Goal: Task Accomplishment & Management: Complete application form

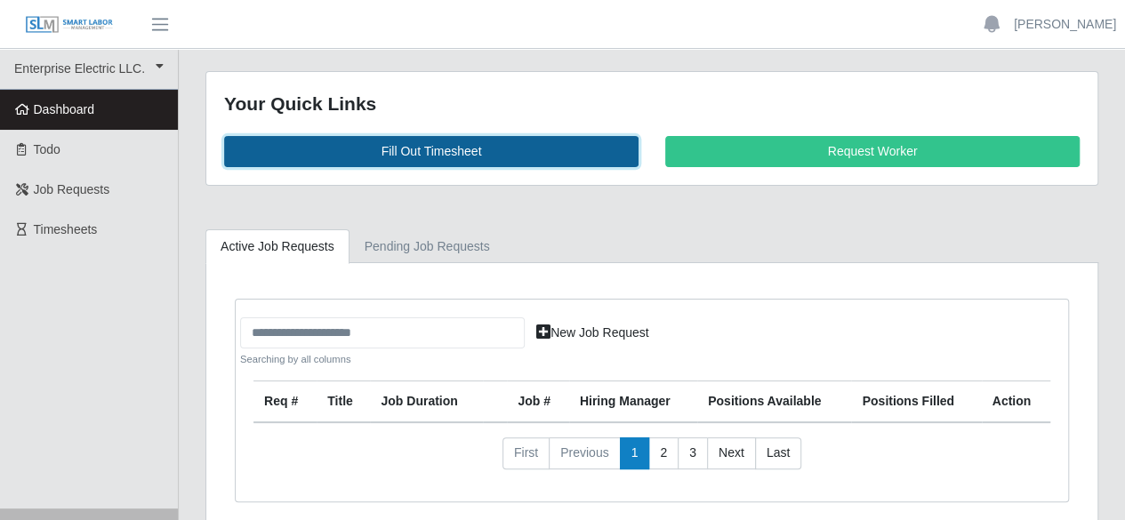
click at [398, 151] on link "Fill Out Timesheet" at bounding box center [431, 151] width 414 height 31
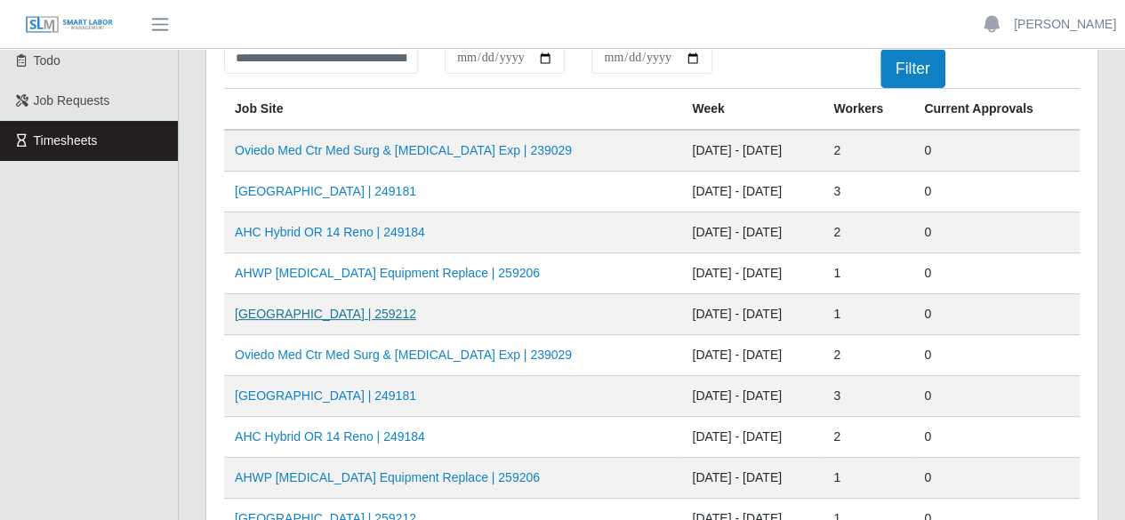
scroll to position [178, 0]
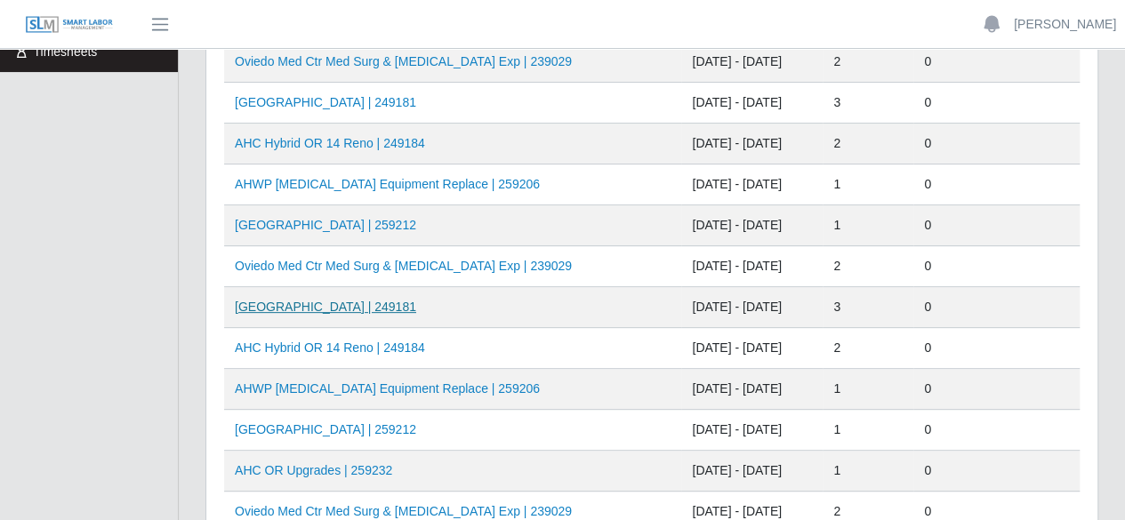
click at [369, 309] on link "[GEOGRAPHIC_DATA] | 249181" at bounding box center [325, 307] width 181 height 14
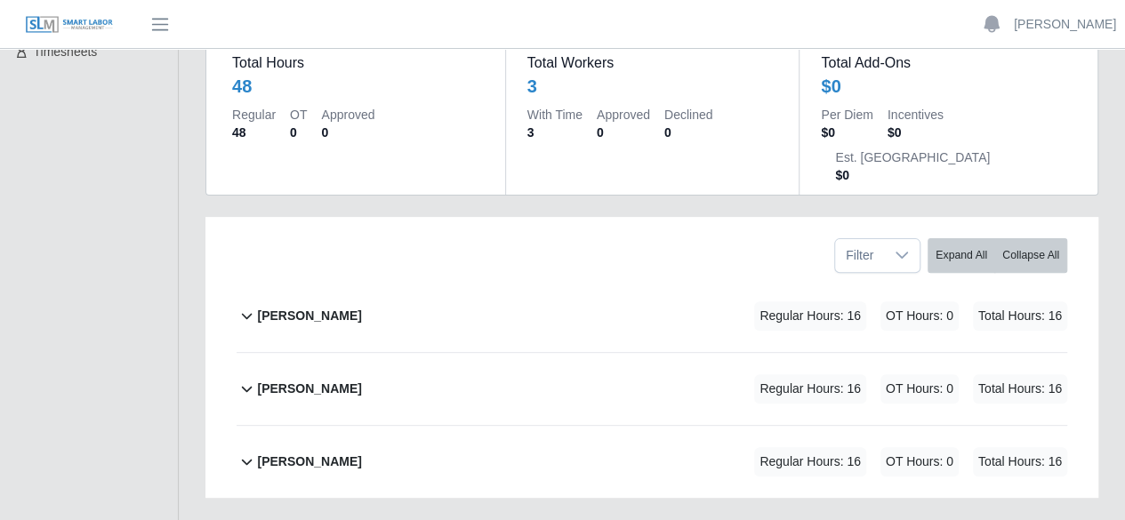
scroll to position [242, 0]
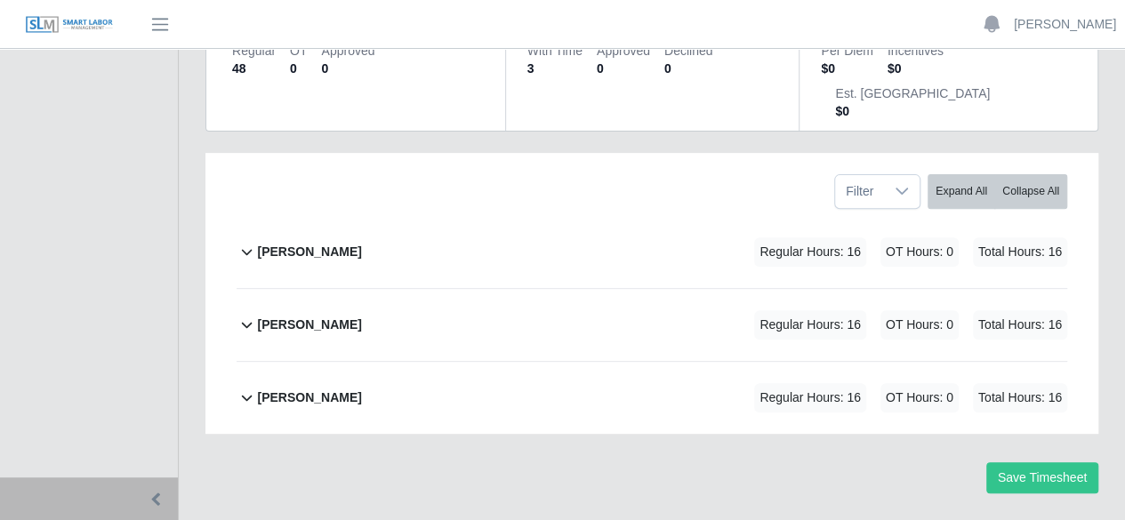
click at [277, 389] on b "[PERSON_NAME]" at bounding box center [309, 398] width 104 height 19
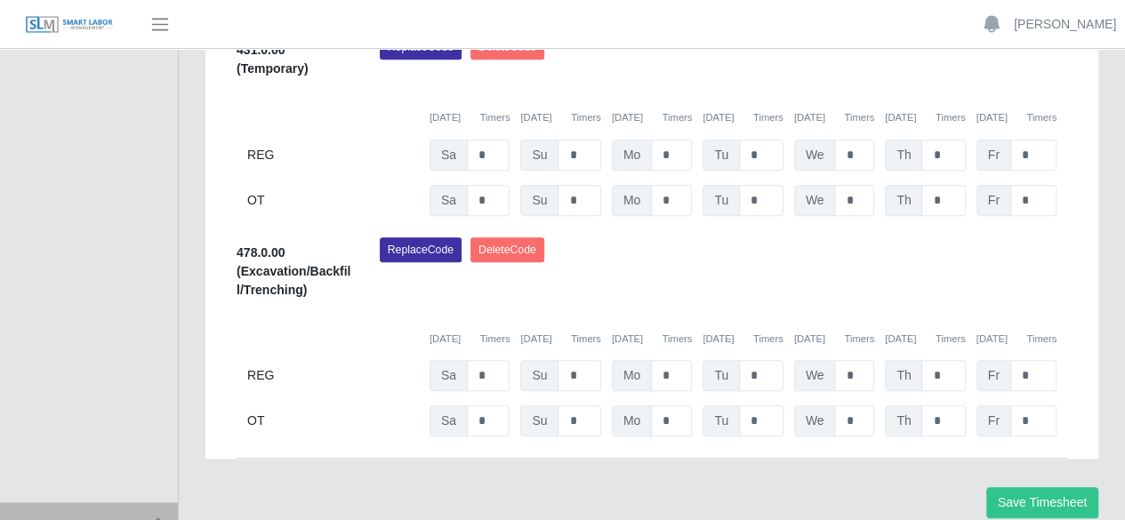
scroll to position [742, 0]
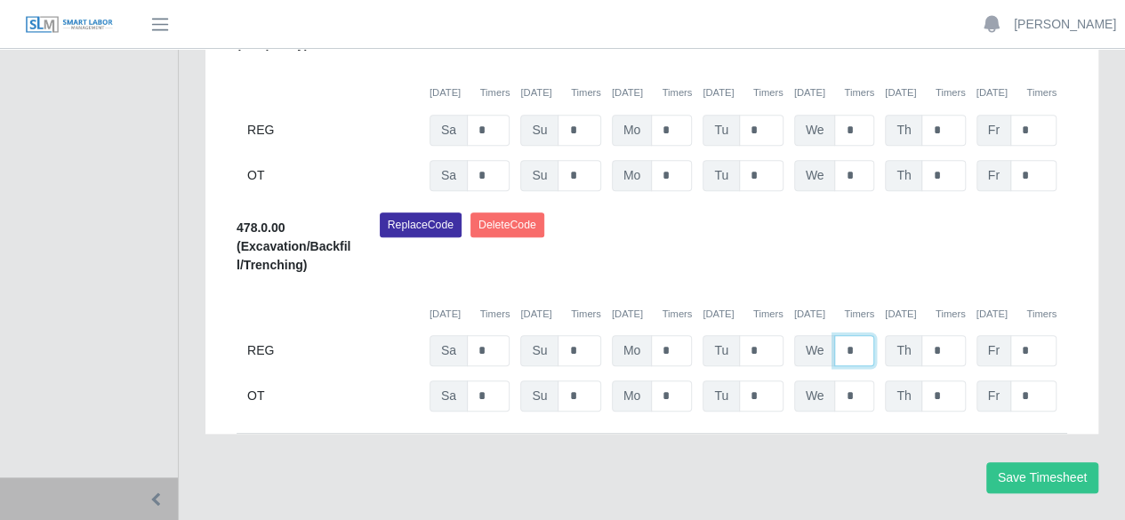
click at [861, 335] on input "*" at bounding box center [854, 350] width 40 height 31
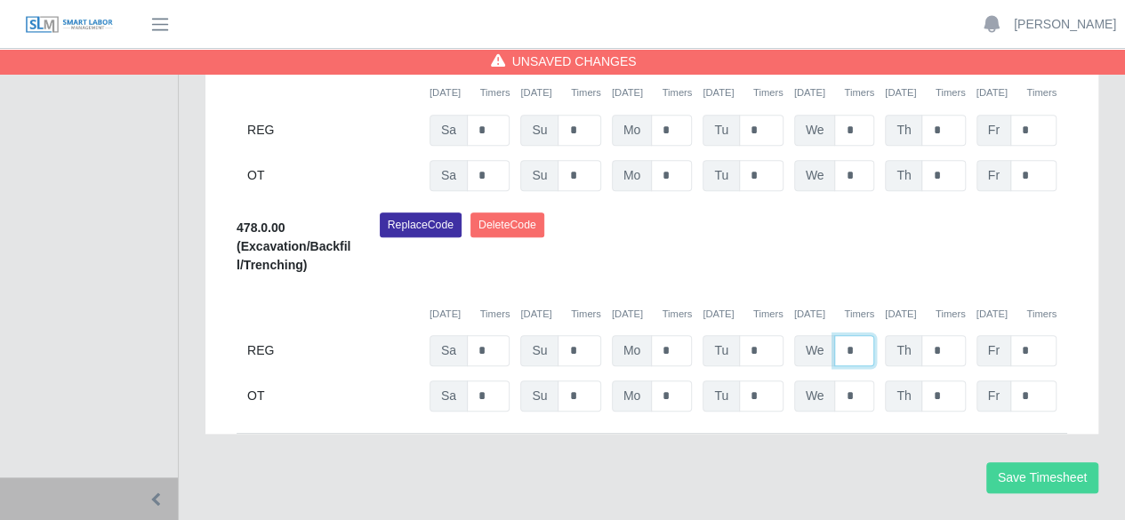
type input "*"
click at [1037, 462] on button "Save Timesheet" at bounding box center [1042, 477] width 112 height 31
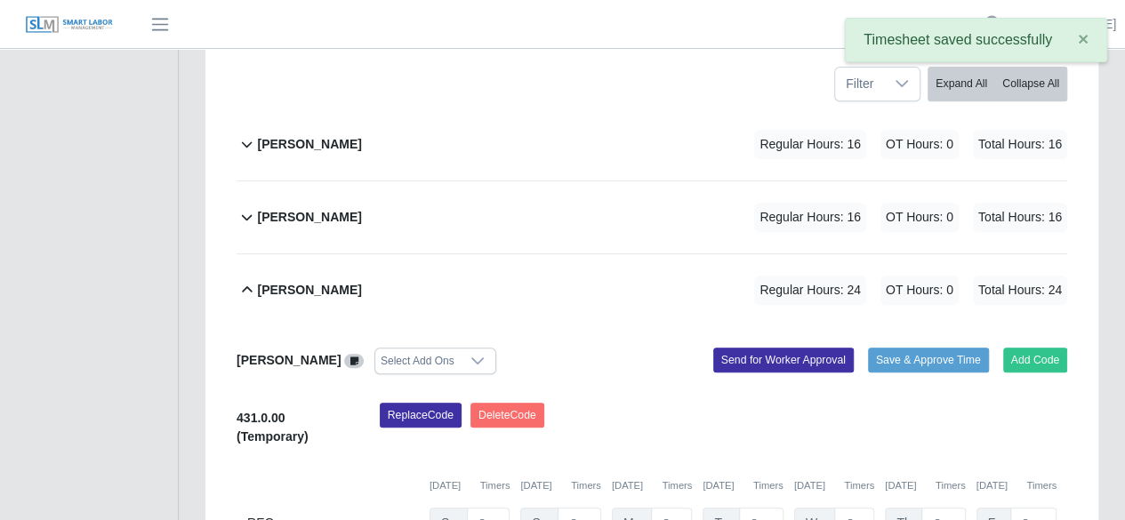
scroll to position [298, 0]
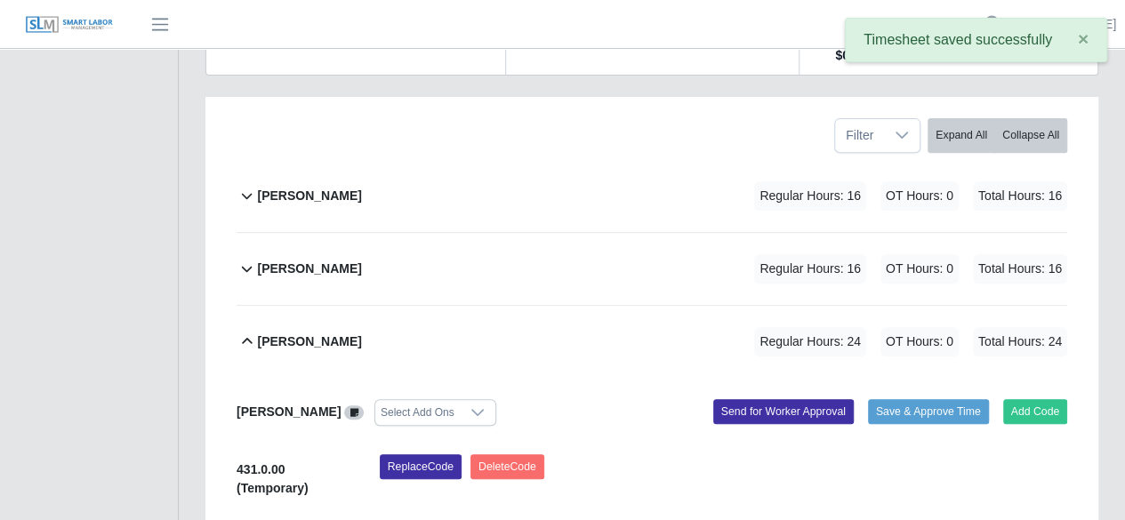
click at [280, 260] on b "[PERSON_NAME]" at bounding box center [309, 269] width 104 height 19
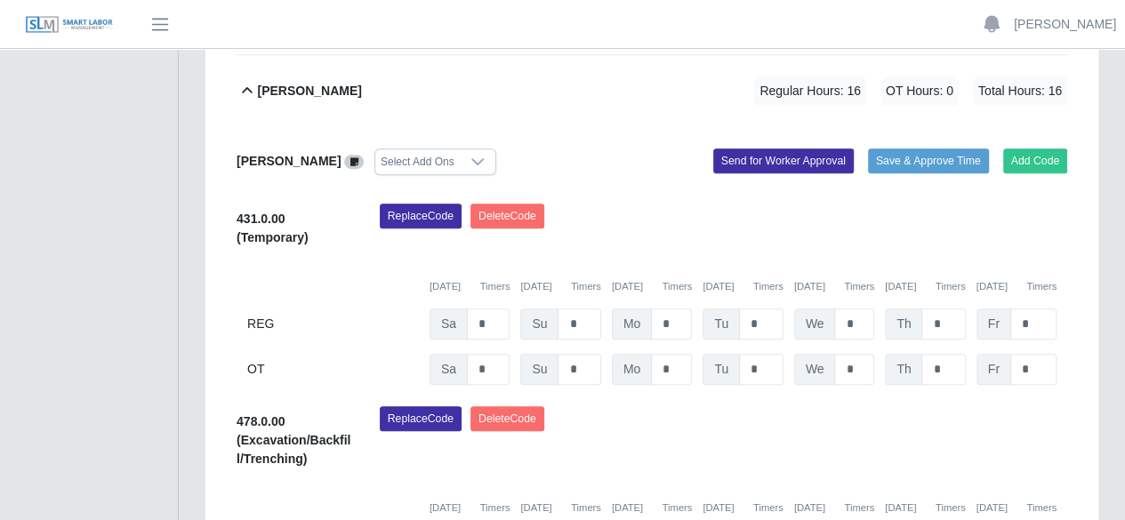
scroll to position [565, 0]
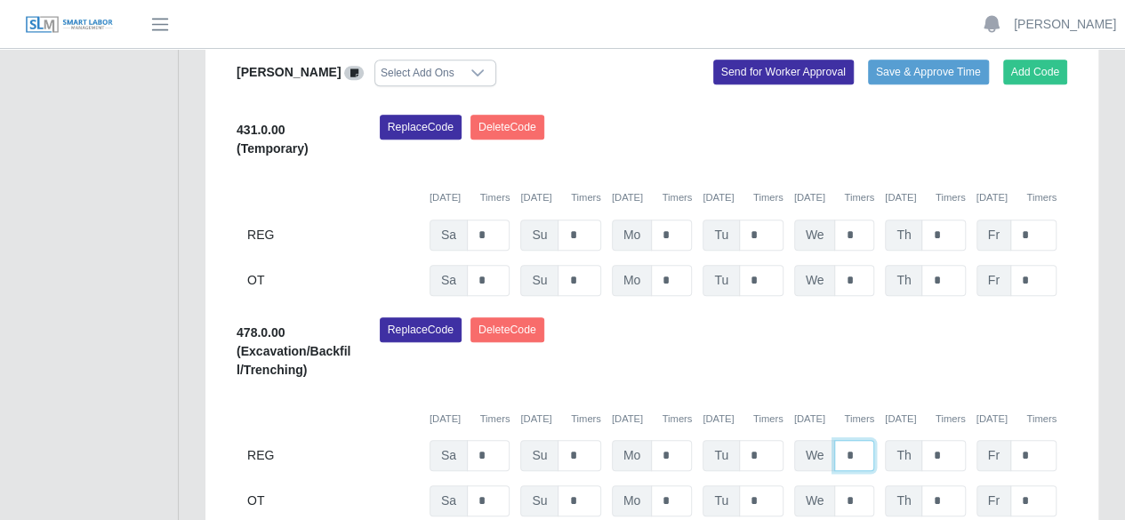
click at [857, 440] on input "*" at bounding box center [854, 455] width 40 height 31
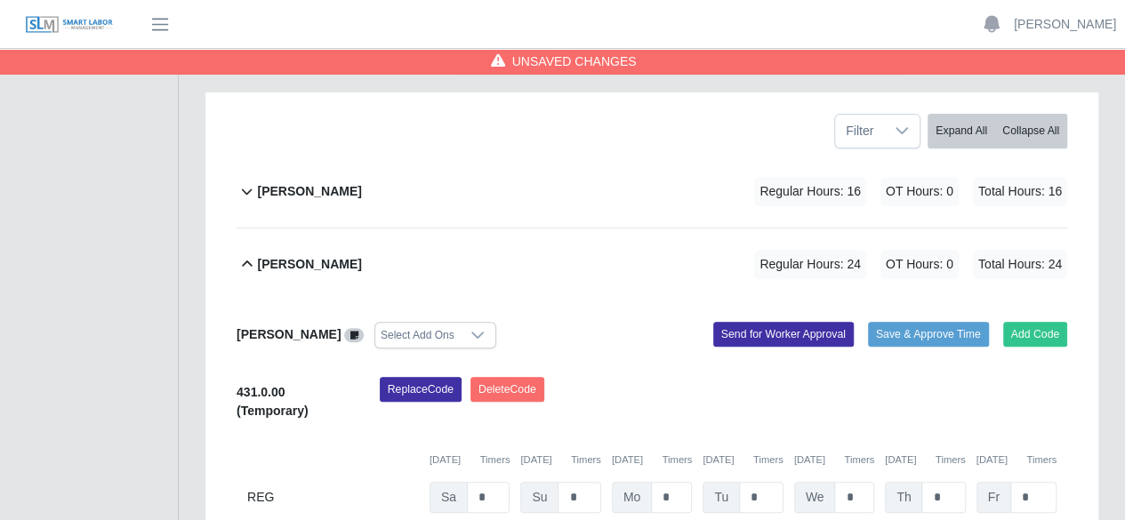
scroll to position [209, 0]
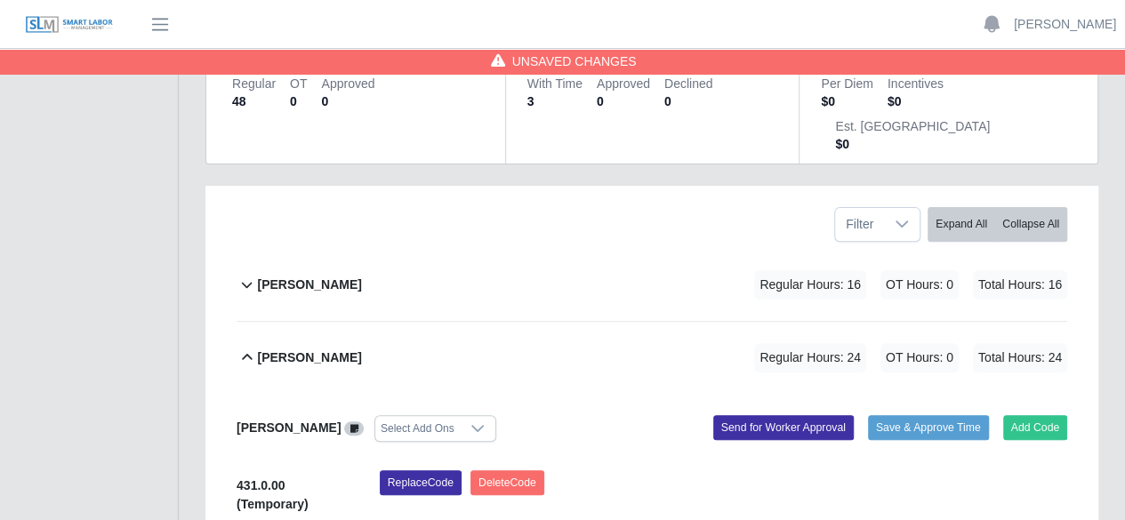
type input "*"
click at [254, 274] on icon at bounding box center [246, 284] width 20 height 21
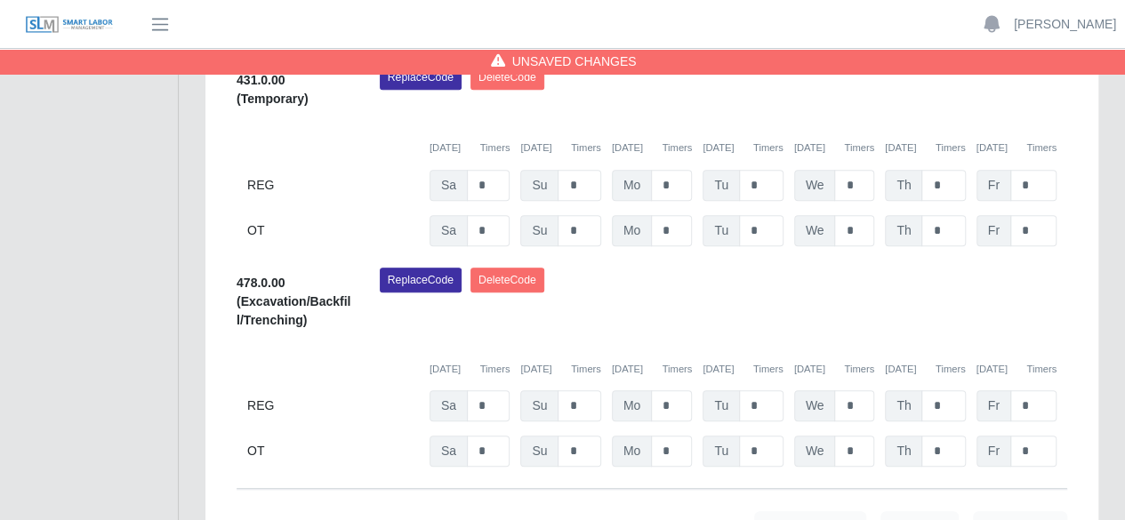
scroll to position [565, 0]
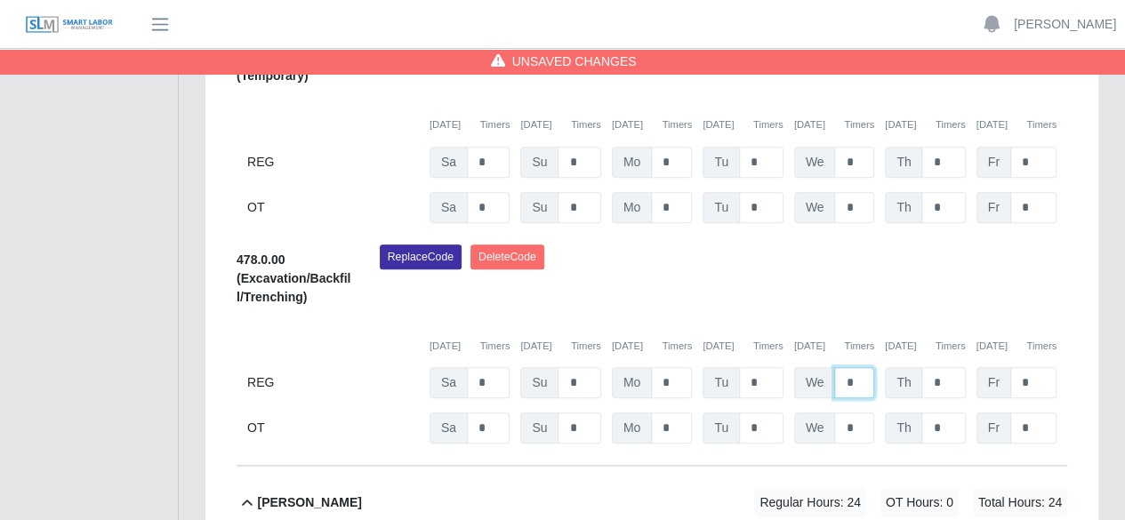
click at [861, 367] on input "*" at bounding box center [854, 382] width 40 height 31
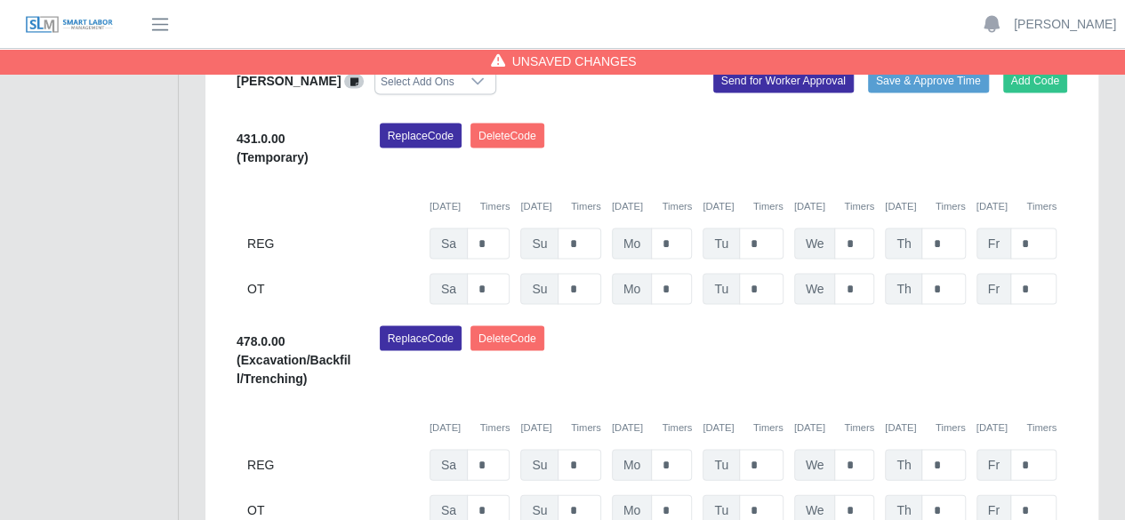
scroll to position [1743, 0]
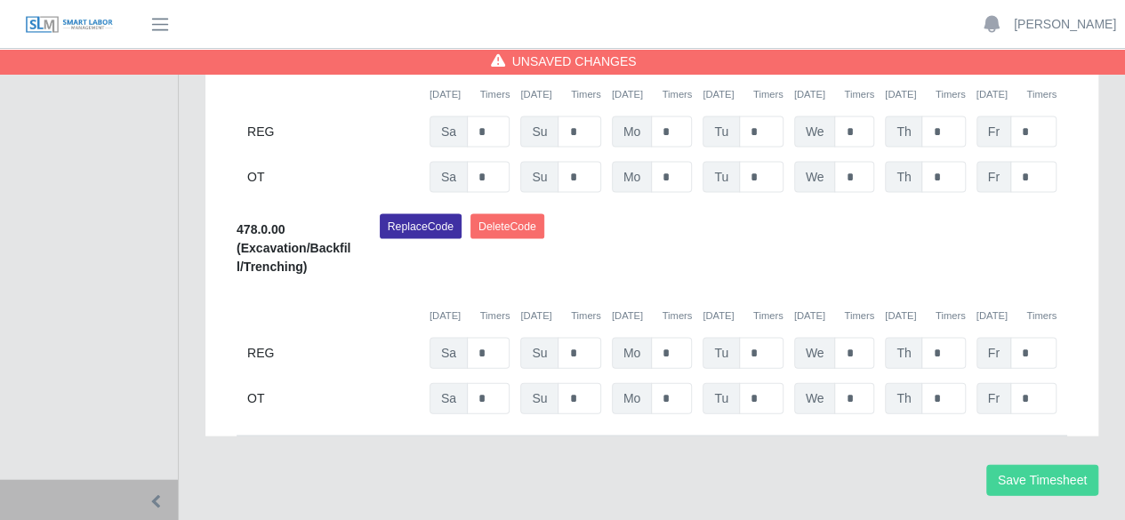
type input "*"
click at [1065, 465] on button "Save Timesheet" at bounding box center [1042, 480] width 112 height 31
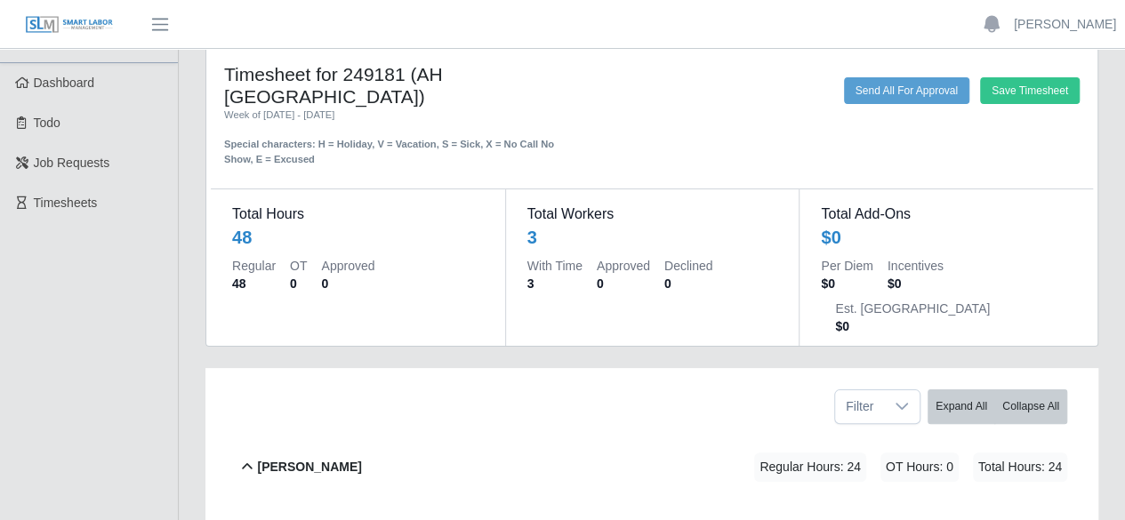
scroll to position [0, 0]
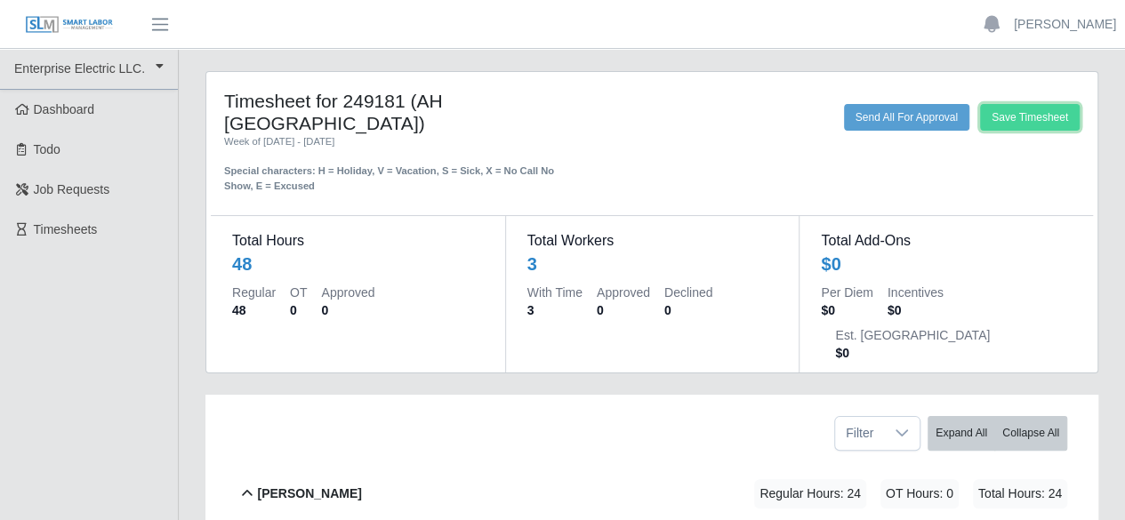
click at [1030, 111] on button "Save Timesheet" at bounding box center [1030, 117] width 100 height 27
click at [993, 108] on button "Save Timesheet" at bounding box center [1030, 117] width 100 height 27
